Goal: Task Accomplishment & Management: Use online tool/utility

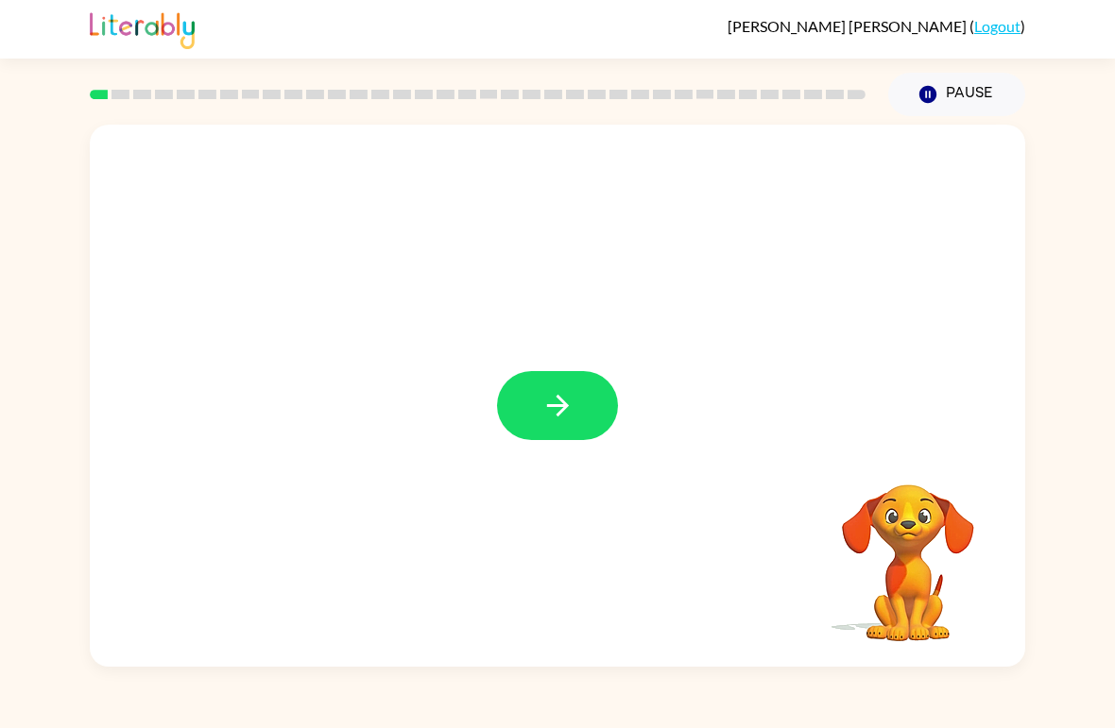
click at [584, 418] on button "button" at bounding box center [557, 405] width 121 height 69
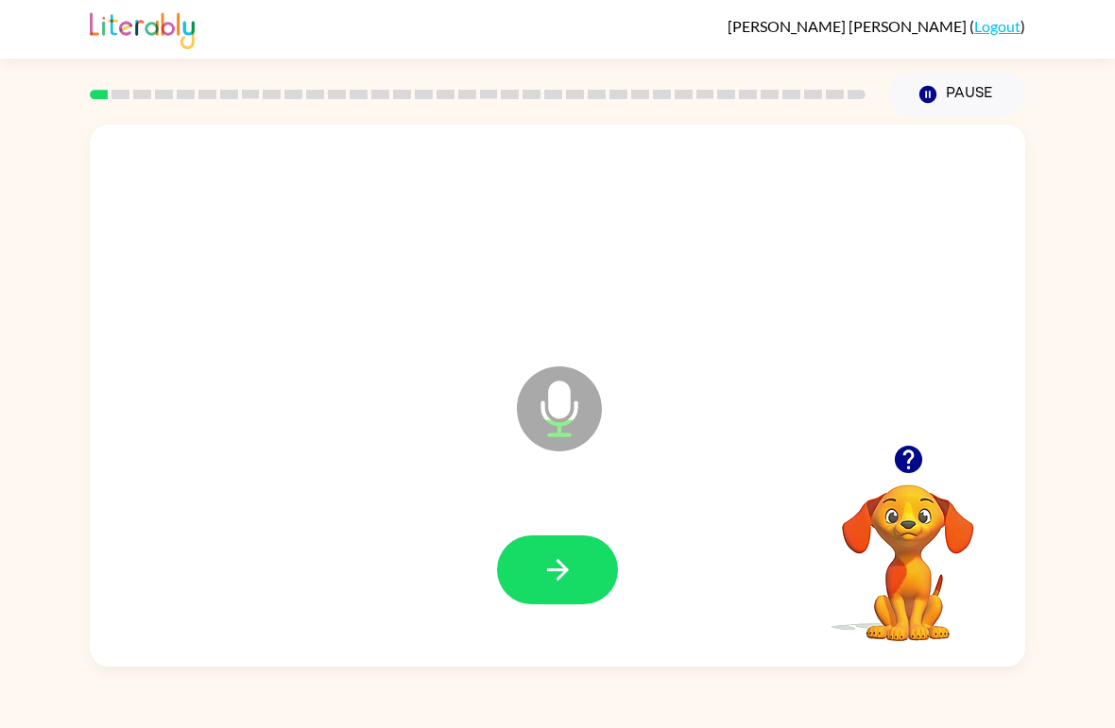
click at [903, 454] on icon "button" at bounding box center [908, 459] width 33 height 33
click at [549, 431] on icon at bounding box center [559, 409] width 85 height 85
click at [571, 399] on icon at bounding box center [559, 409] width 85 height 85
click at [571, 600] on button "button" at bounding box center [557, 570] width 121 height 69
click at [573, 571] on icon "button" at bounding box center [557, 570] width 33 height 33
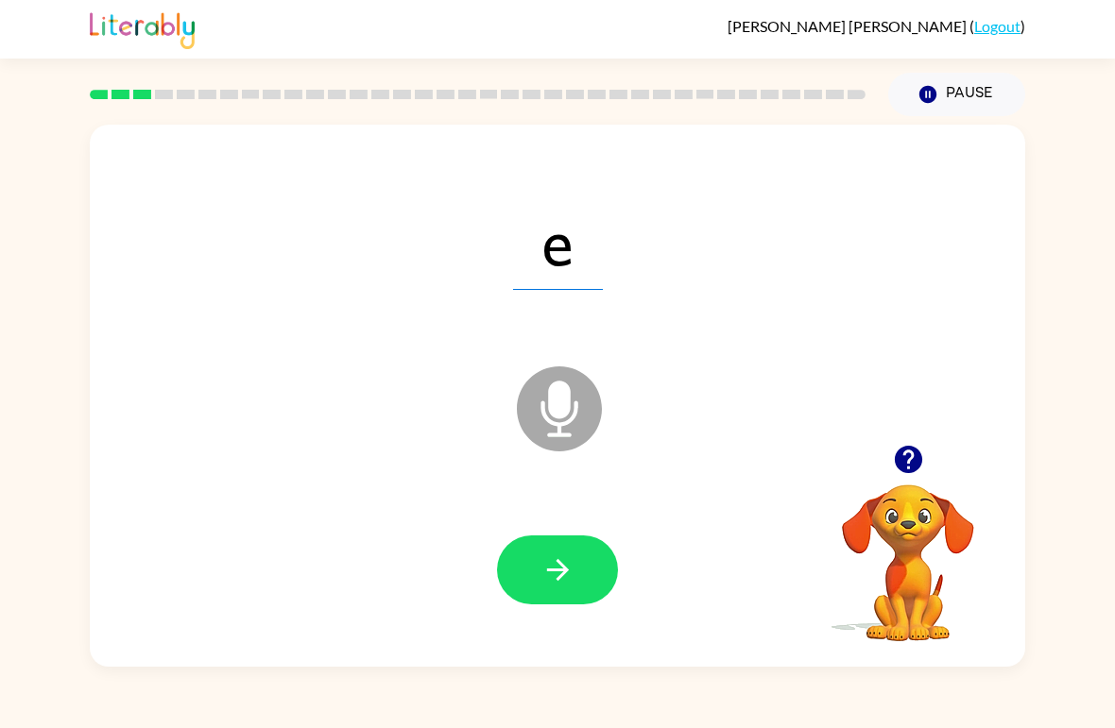
click at [574, 576] on button "button" at bounding box center [557, 570] width 121 height 69
click at [575, 565] on button "button" at bounding box center [557, 570] width 121 height 69
click at [583, 565] on button "button" at bounding box center [557, 570] width 121 height 69
click at [569, 579] on icon "button" at bounding box center [557, 570] width 33 height 33
click at [572, 594] on button "button" at bounding box center [557, 570] width 121 height 69
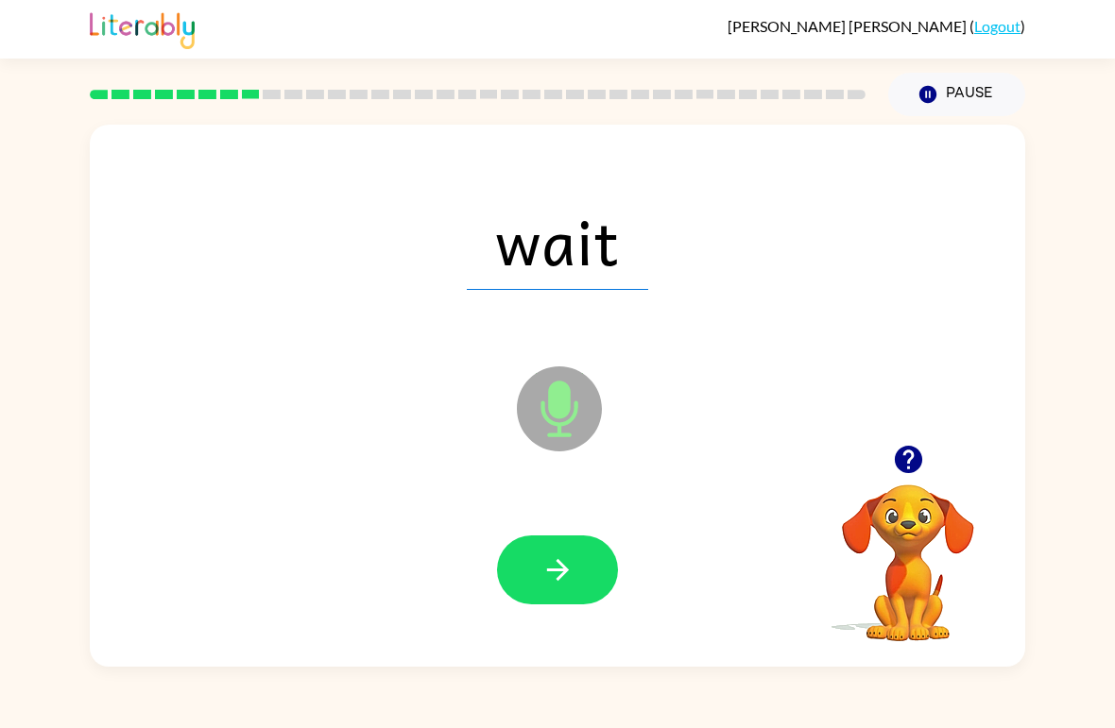
click at [571, 577] on icon "button" at bounding box center [557, 570] width 33 height 33
click at [575, 584] on button "button" at bounding box center [557, 570] width 121 height 69
click at [572, 573] on icon "button" at bounding box center [557, 570] width 33 height 33
click at [588, 585] on button "button" at bounding box center [557, 570] width 121 height 69
click at [574, 579] on button "button" at bounding box center [557, 570] width 121 height 69
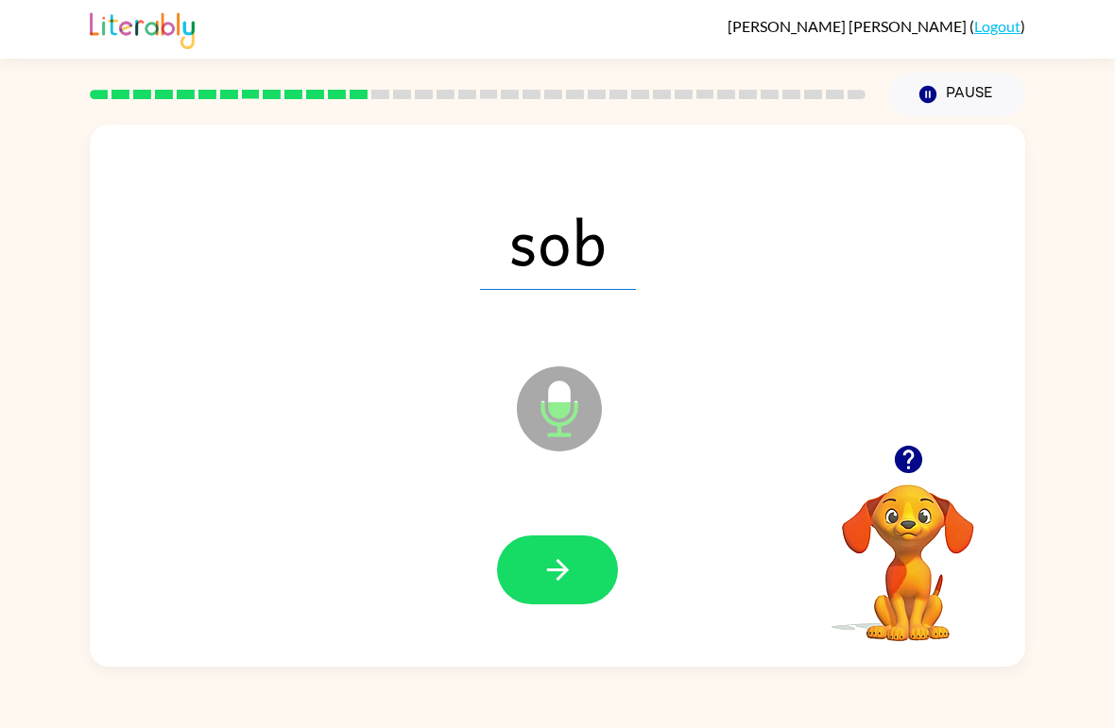
click at [570, 585] on icon "button" at bounding box center [557, 570] width 33 height 33
click at [565, 571] on icon "button" at bounding box center [557, 570] width 22 height 22
click at [574, 587] on button "button" at bounding box center [557, 570] width 121 height 69
click at [580, 553] on button "button" at bounding box center [557, 570] width 121 height 69
click at [569, 587] on icon "button" at bounding box center [557, 570] width 33 height 33
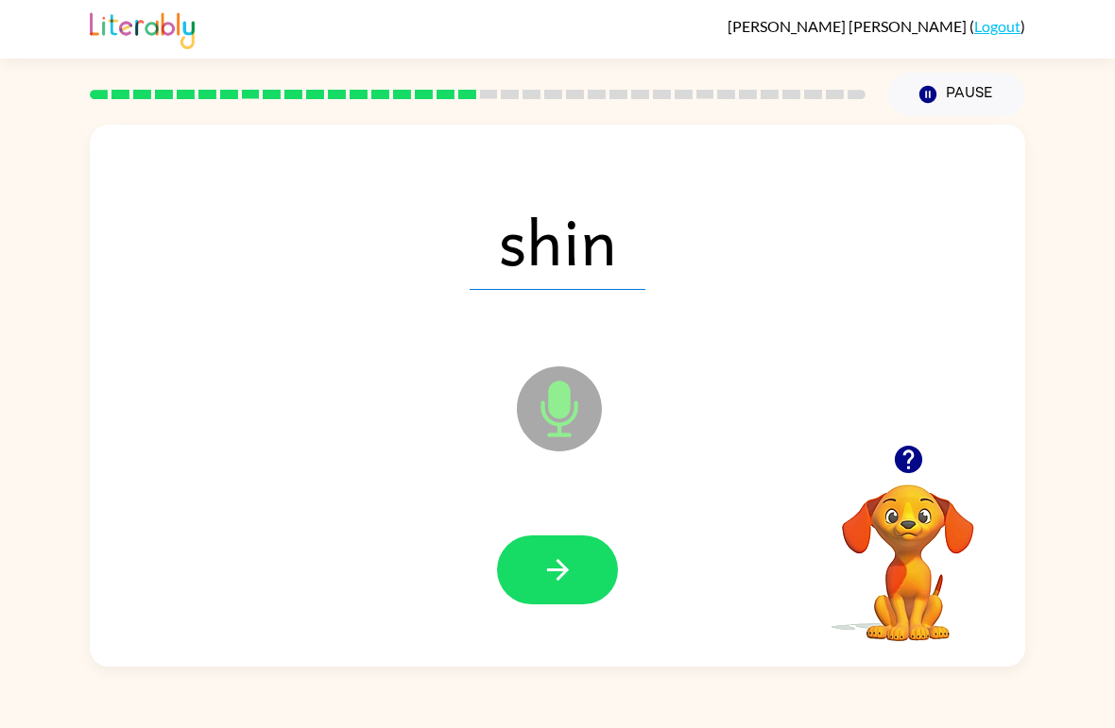
click at [578, 605] on button "button" at bounding box center [557, 570] width 121 height 69
click at [578, 592] on button "button" at bounding box center [557, 570] width 121 height 69
click at [580, 577] on button "button" at bounding box center [557, 570] width 121 height 69
click at [562, 590] on button "button" at bounding box center [557, 570] width 121 height 69
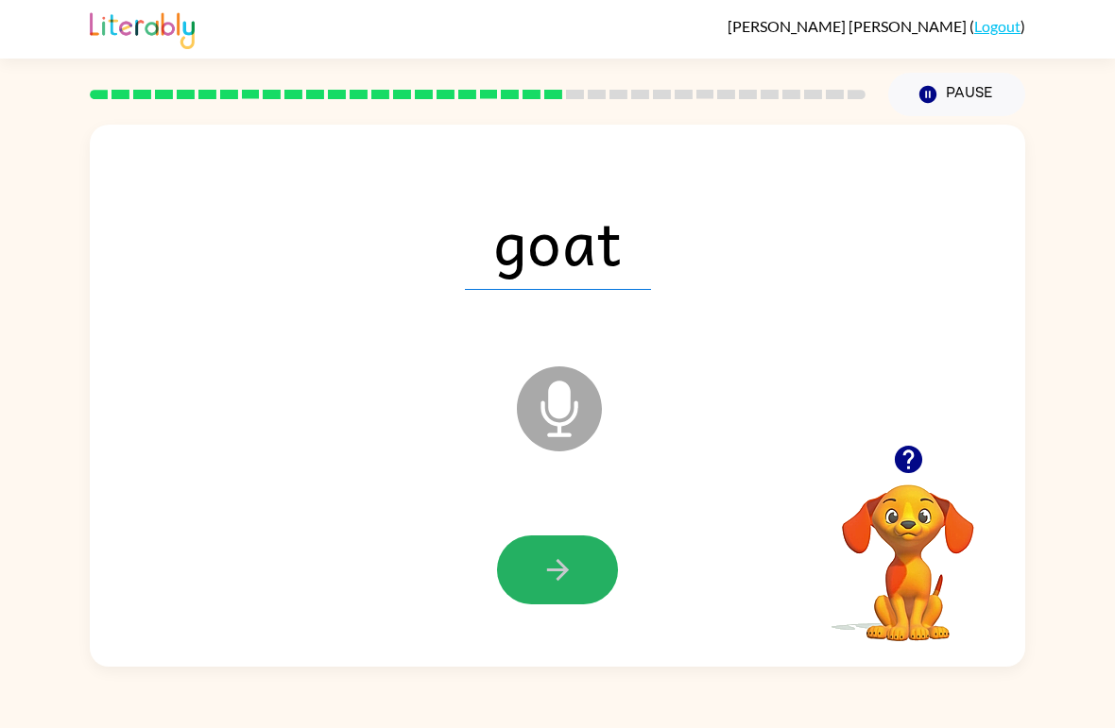
click at [566, 589] on button "button" at bounding box center [557, 570] width 121 height 69
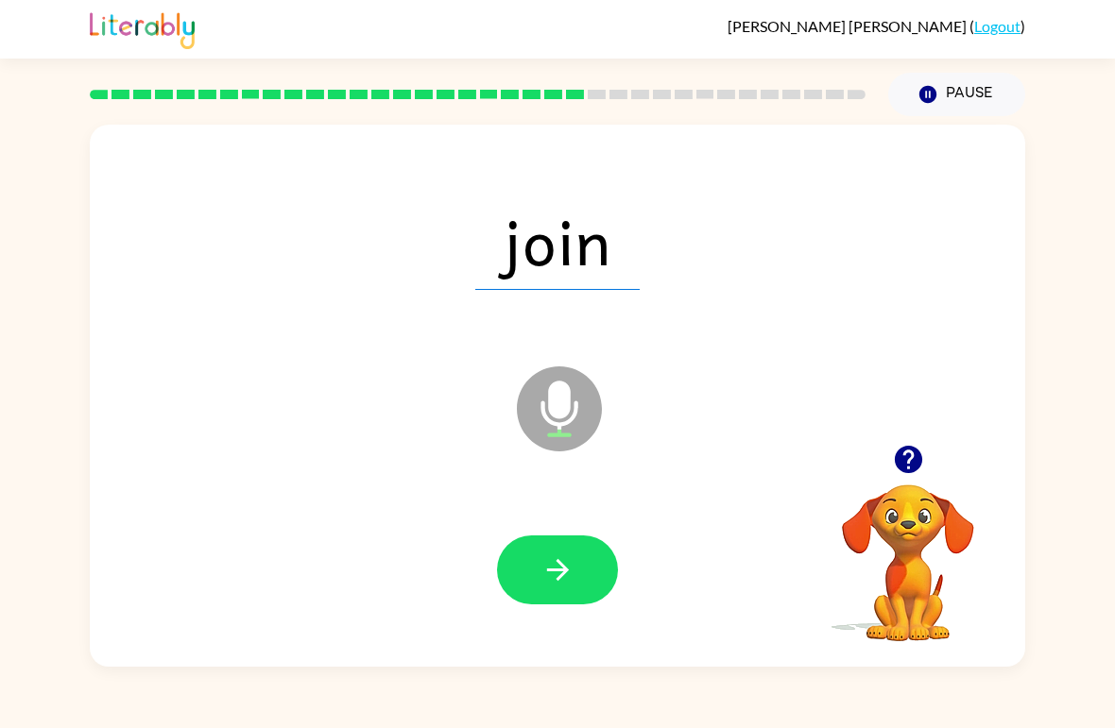
click at [567, 603] on button "button" at bounding box center [557, 570] width 121 height 69
click at [570, 568] on icon "button" at bounding box center [557, 570] width 33 height 33
click at [570, 582] on icon "button" at bounding box center [557, 570] width 33 height 33
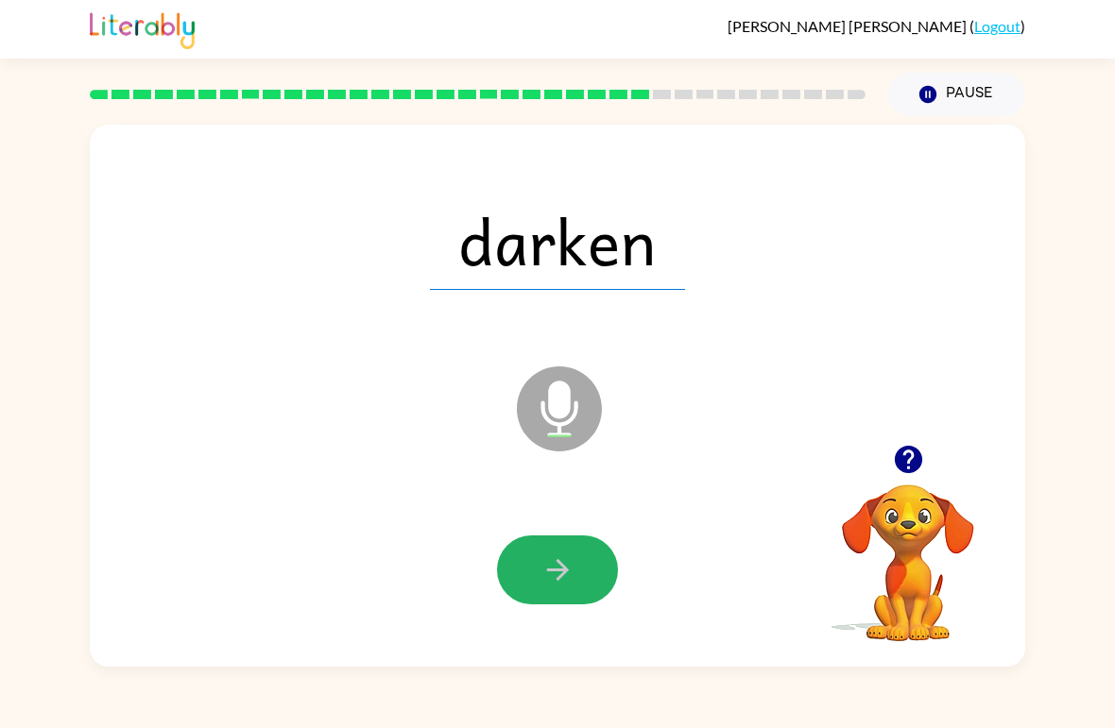
click at [587, 580] on button "button" at bounding box center [557, 570] width 121 height 69
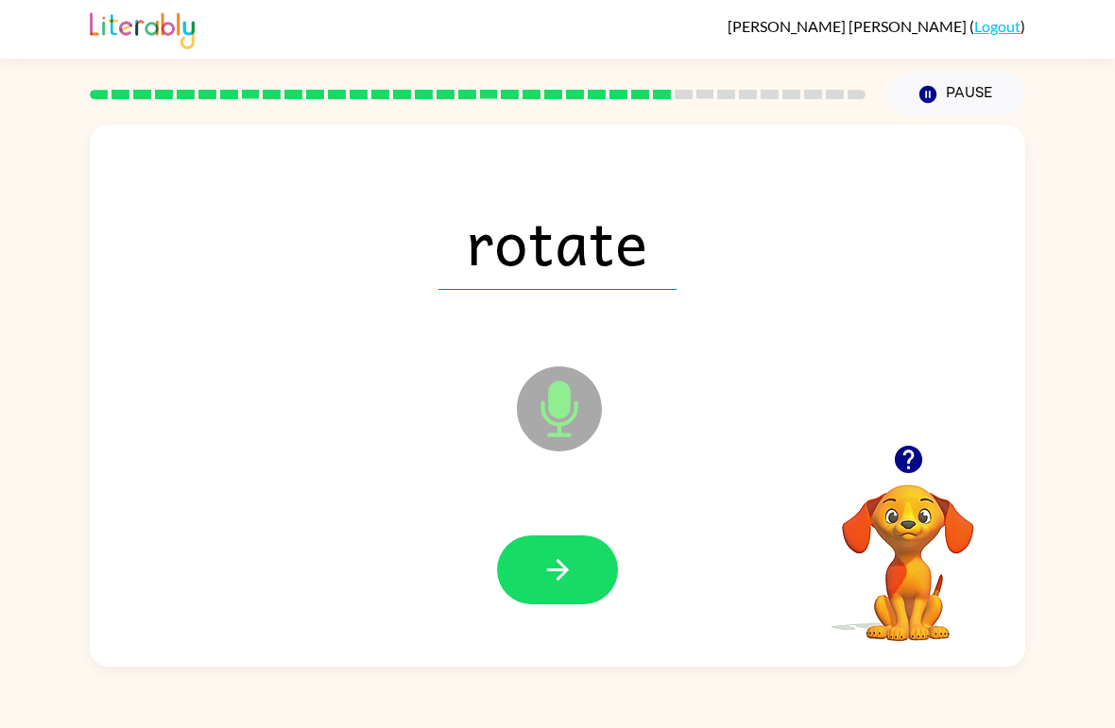
click at [551, 588] on button "button" at bounding box center [557, 570] width 121 height 69
click at [571, 598] on button "button" at bounding box center [557, 570] width 121 height 69
click at [568, 580] on icon "button" at bounding box center [557, 570] width 33 height 33
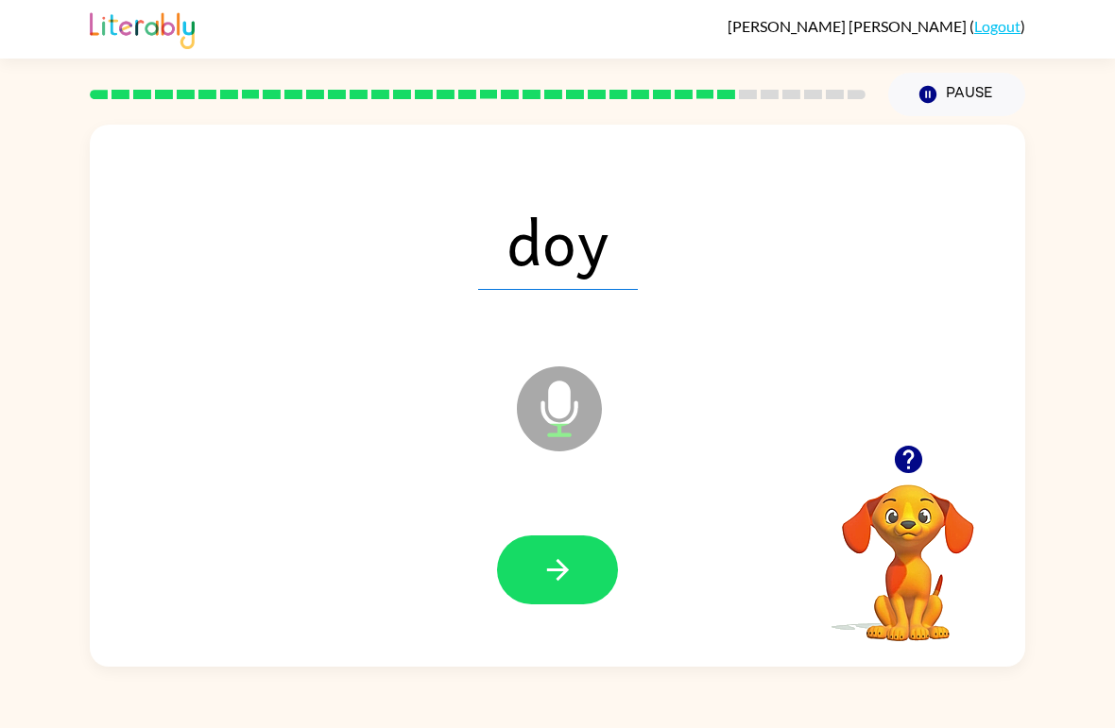
click at [565, 569] on icon "button" at bounding box center [557, 570] width 22 height 22
click at [580, 564] on button "button" at bounding box center [557, 570] width 121 height 69
click at [558, 588] on button "button" at bounding box center [557, 570] width 121 height 69
click at [570, 587] on icon "button" at bounding box center [557, 570] width 33 height 33
click at [580, 578] on button "button" at bounding box center [557, 570] width 121 height 69
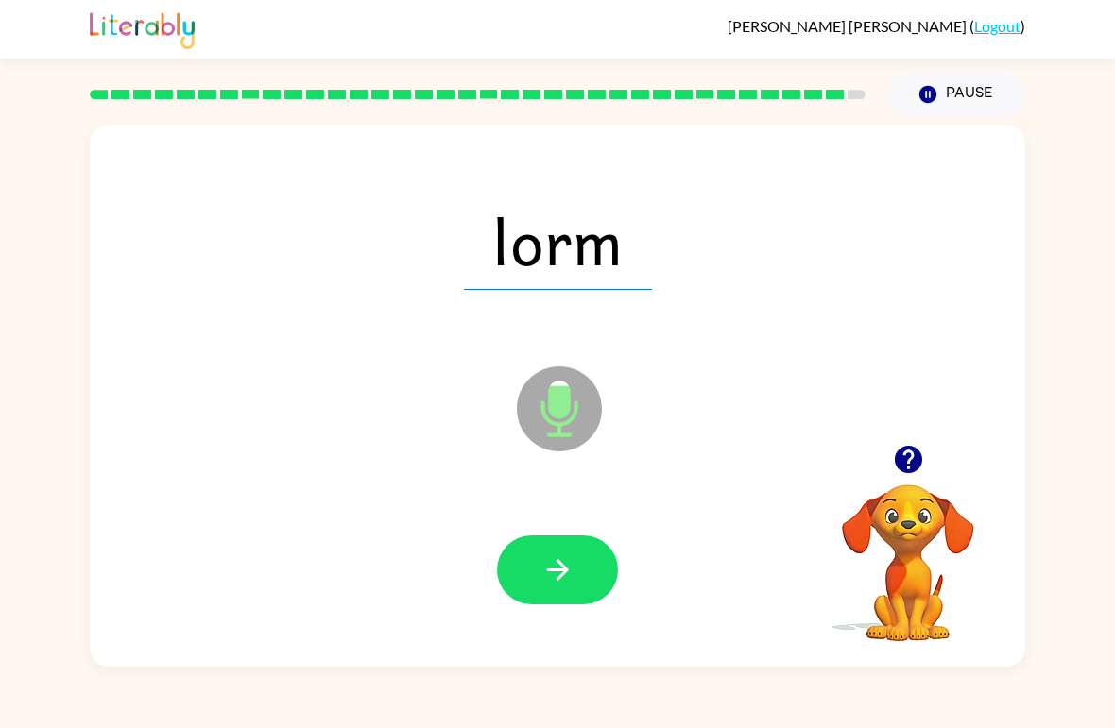
click at [577, 587] on button "button" at bounding box center [557, 570] width 121 height 69
